Goal: Task Accomplishment & Management: Complete application form

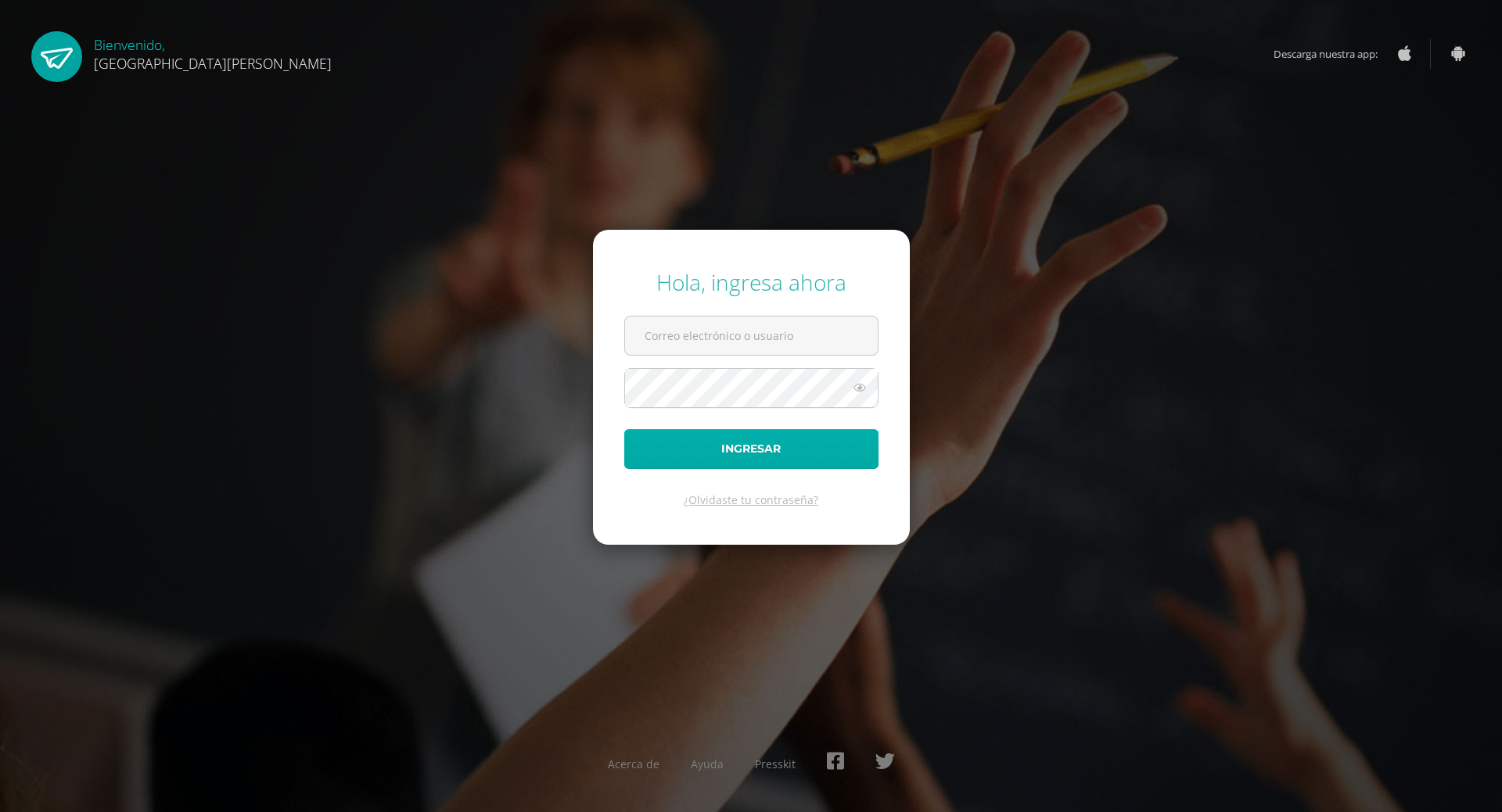
type input "g6301@bilinguesanjuan.edu.gt"
click at [816, 443] on button "Ingresar" at bounding box center [751, 449] width 254 height 40
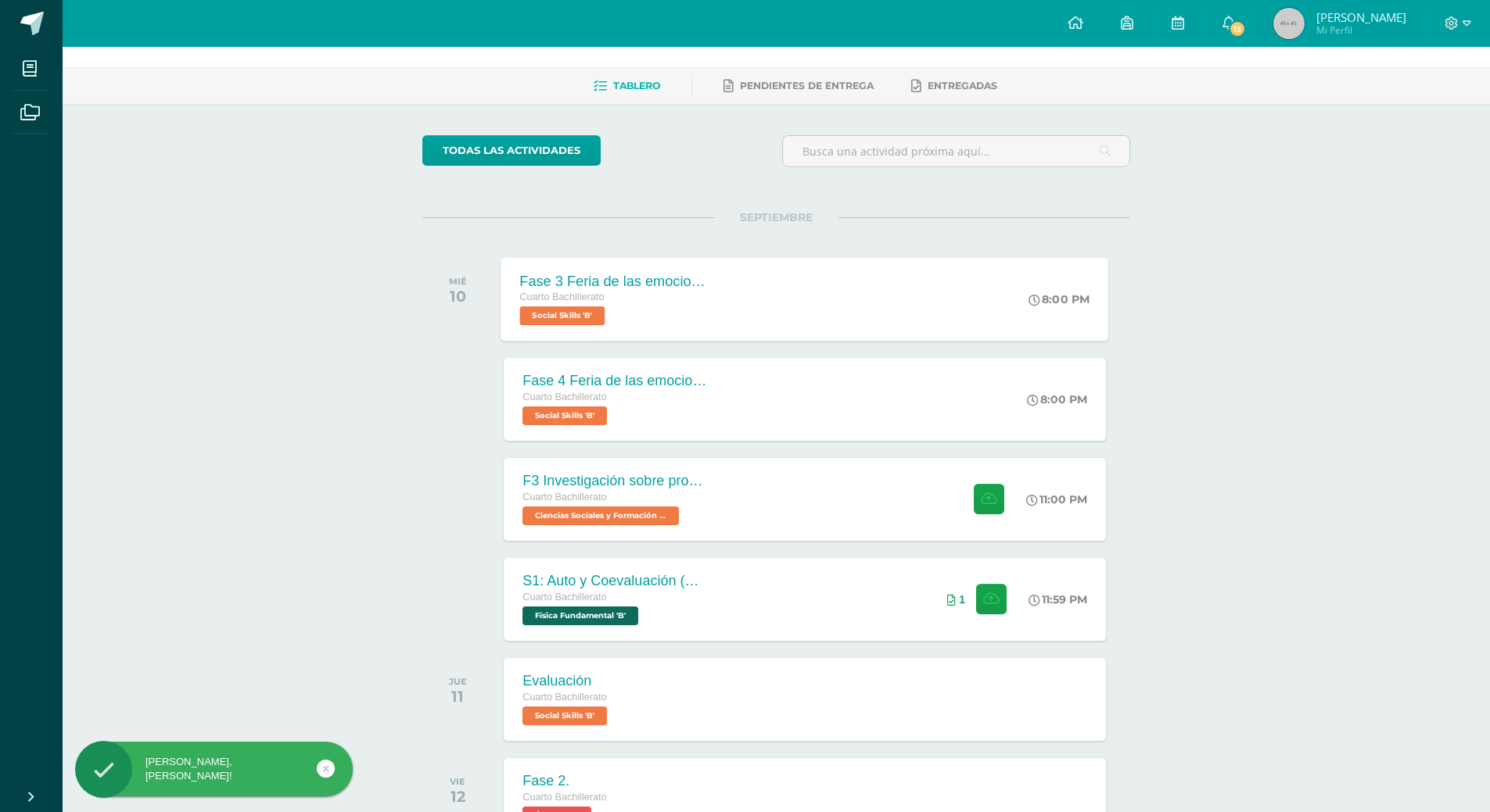
scroll to position [78, 0]
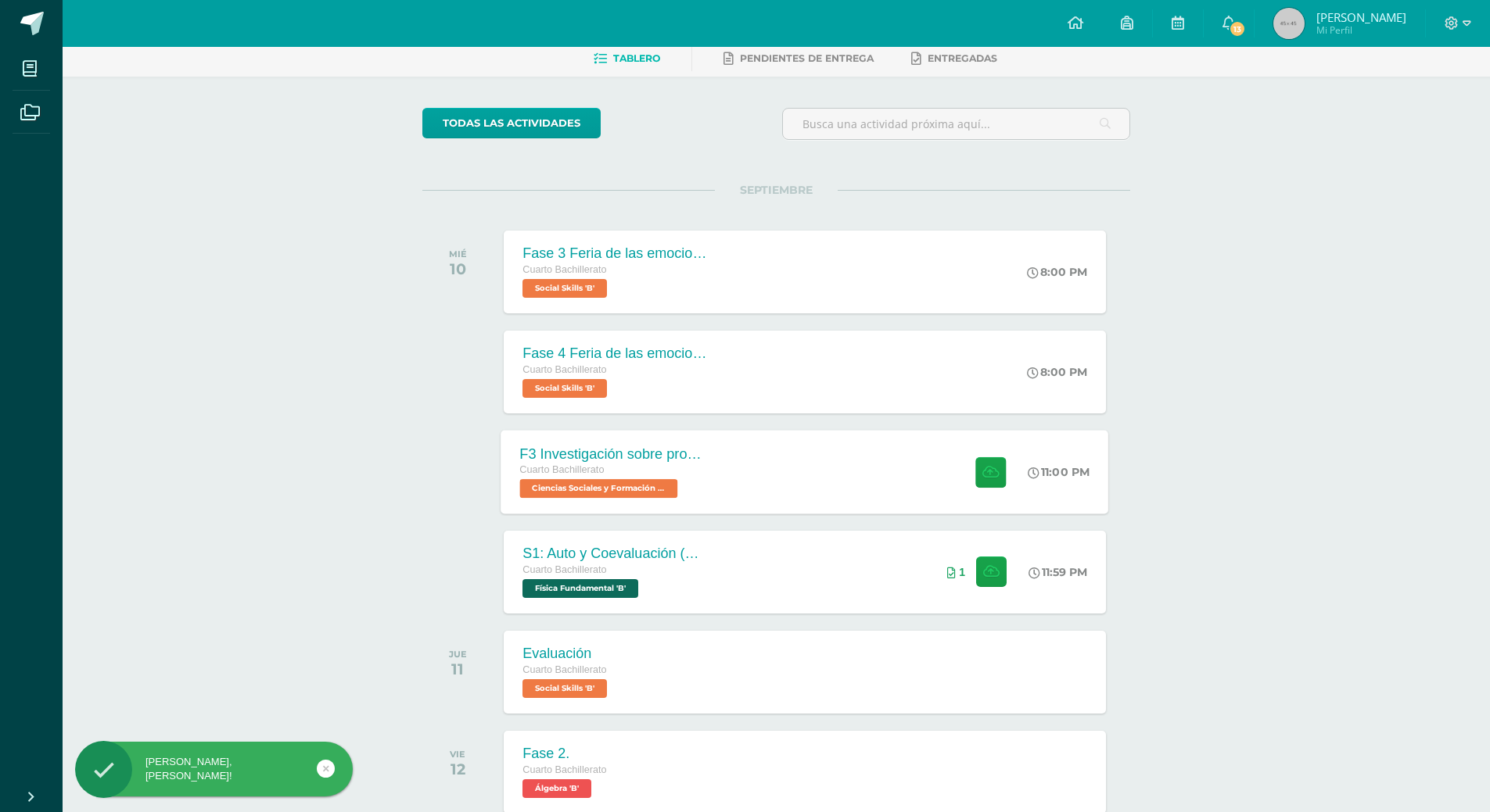
click at [857, 449] on div "F3 Investigación sobre problemas de salud mental como fenómeno social Cuarto Ba…" at bounding box center [805, 471] width 608 height 83
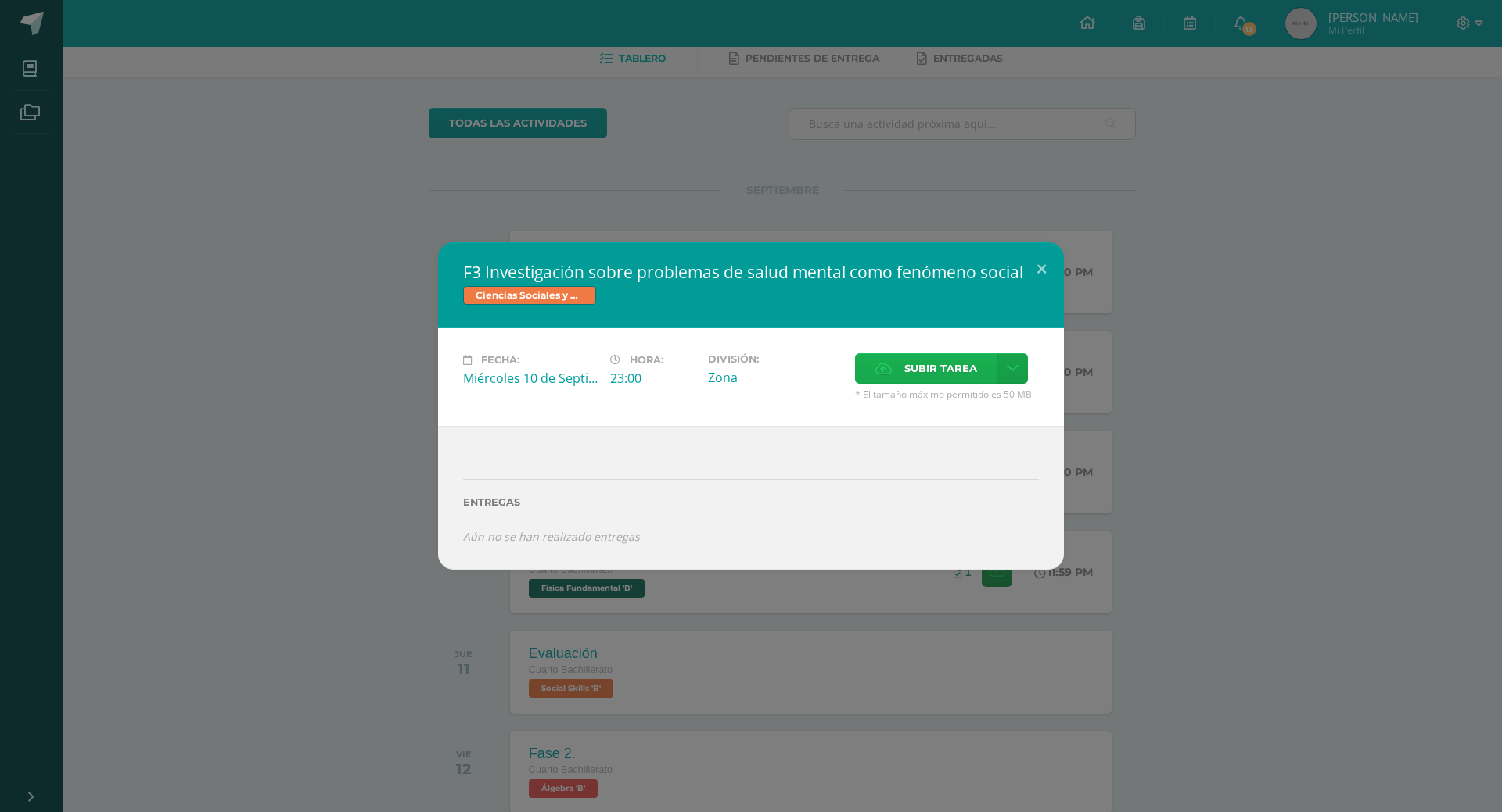
click at [888, 374] on icon at bounding box center [883, 369] width 16 height 10
click at [0, 0] on input "Subir tarea" at bounding box center [0, 0] width 0 height 0
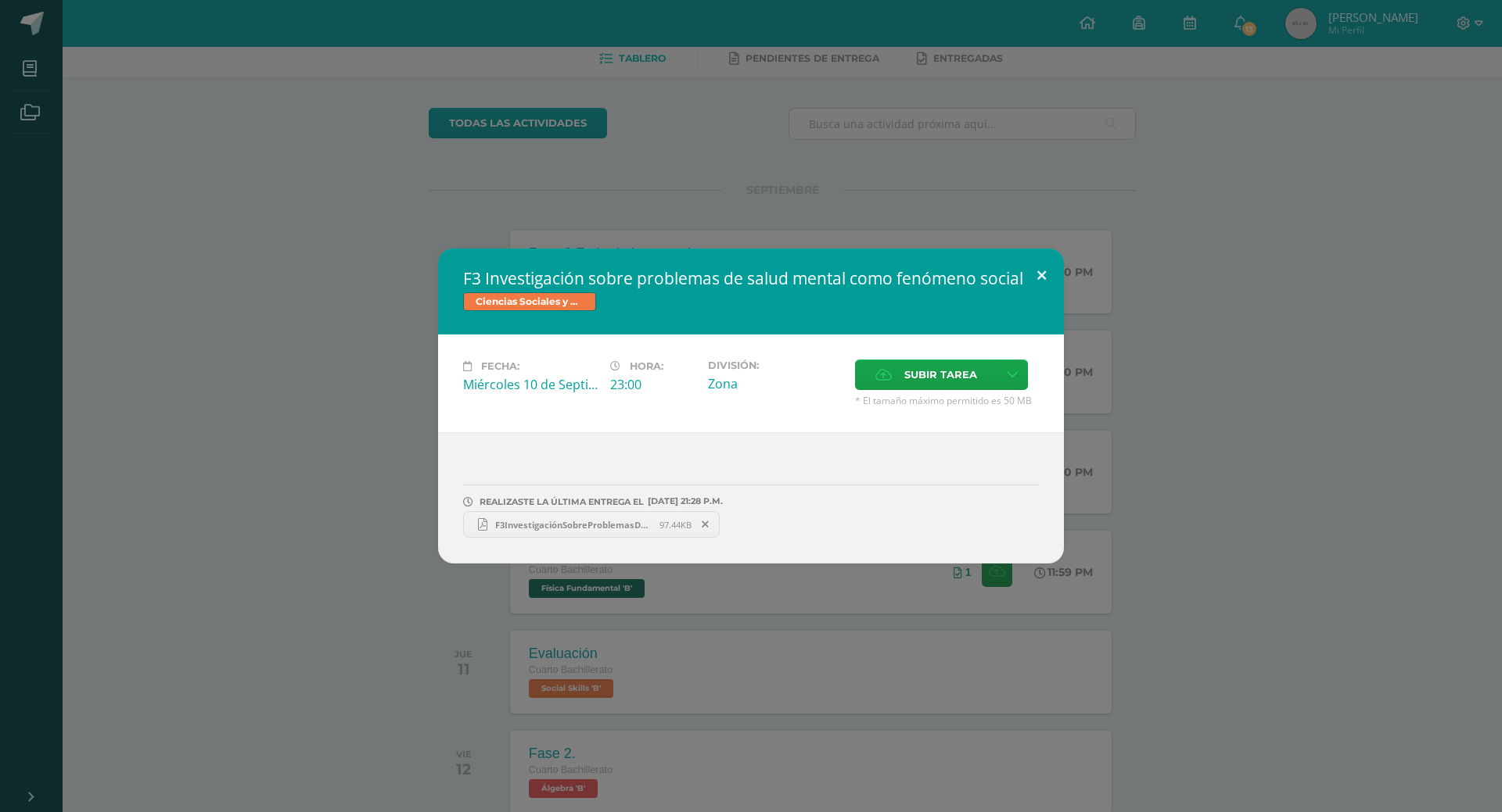
click at [1032, 256] on button at bounding box center [1042, 275] width 45 height 53
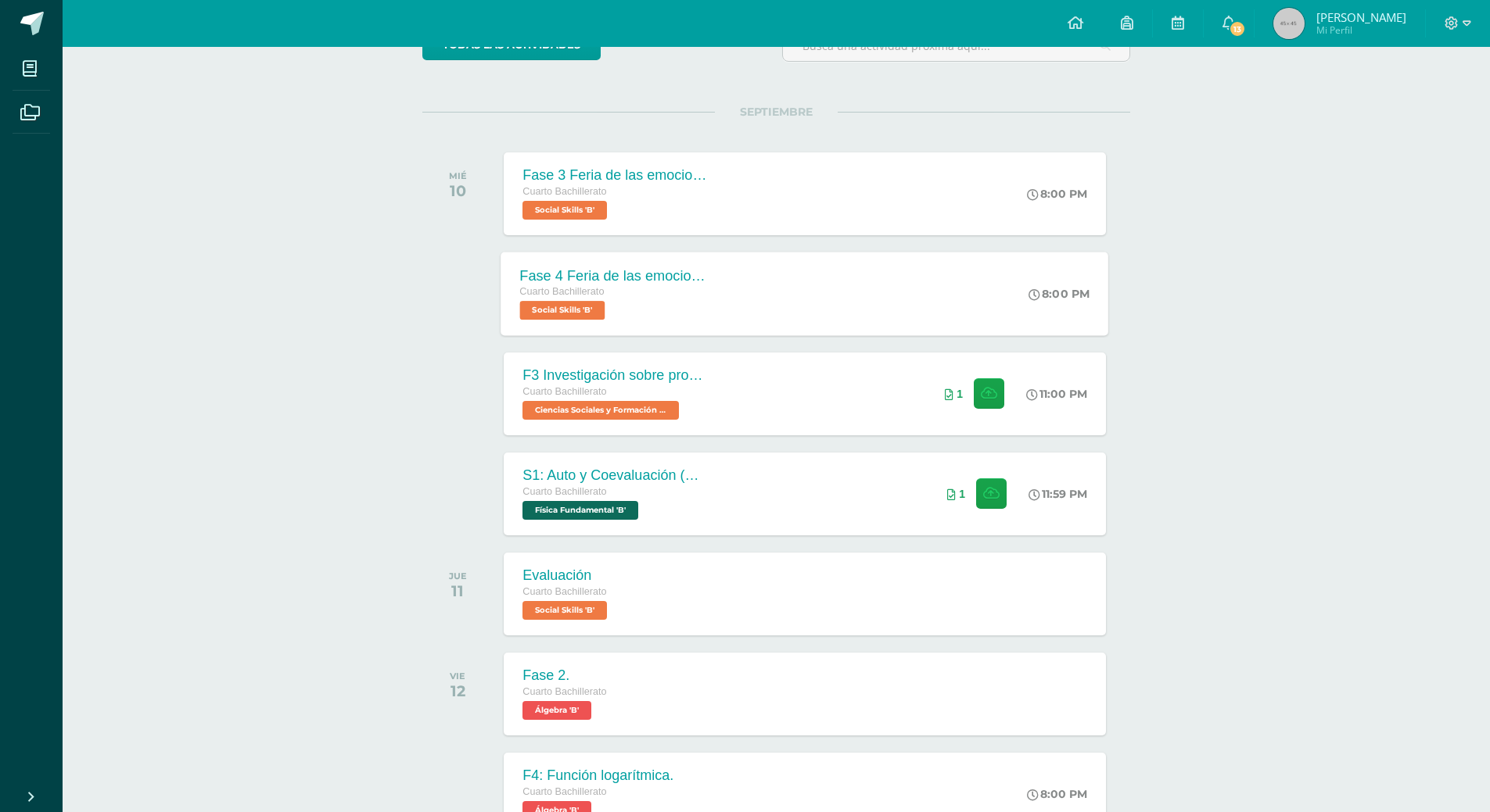
scroll to position [0, 0]
